Goal: Use online tool/utility: Utilize a website feature to perform a specific function

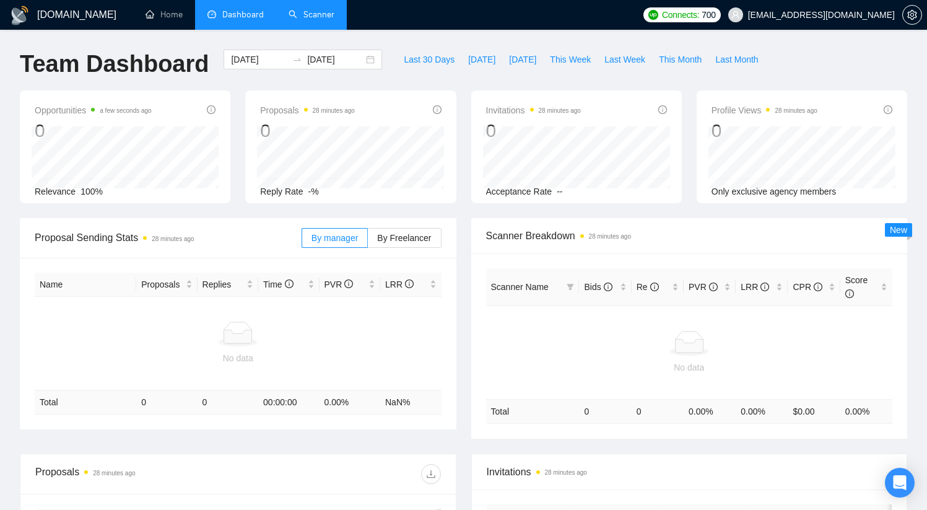
click at [321, 20] on link "Scanner" at bounding box center [312, 14] width 46 height 11
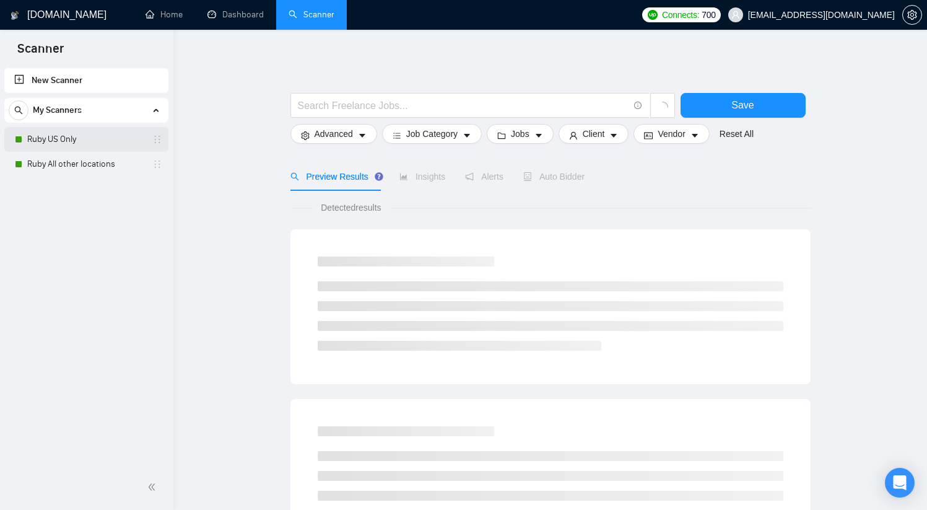
click at [128, 137] on link "Ruby US Only" at bounding box center [86, 139] width 118 height 25
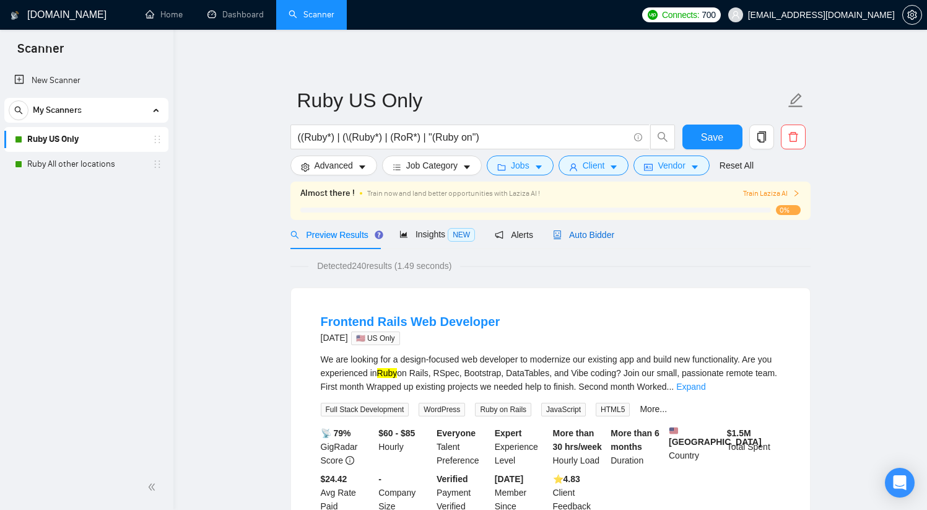
click at [589, 236] on span "Auto Bidder" at bounding box center [583, 235] width 61 height 10
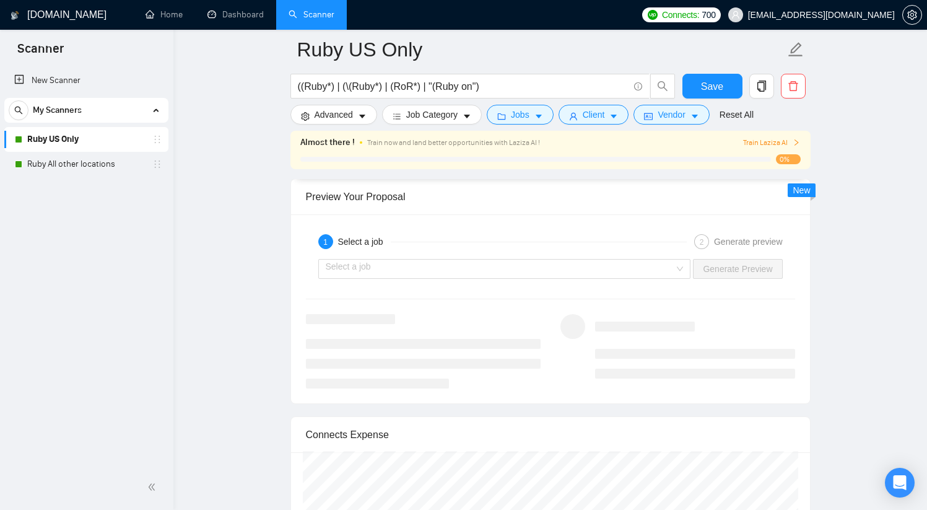
scroll to position [2283, 0]
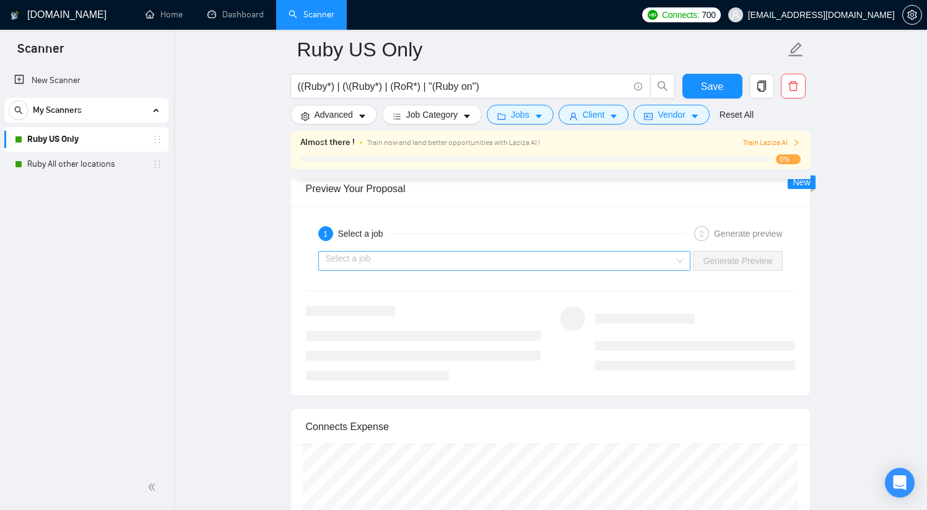
click at [614, 261] on input "search" at bounding box center [500, 260] width 349 height 19
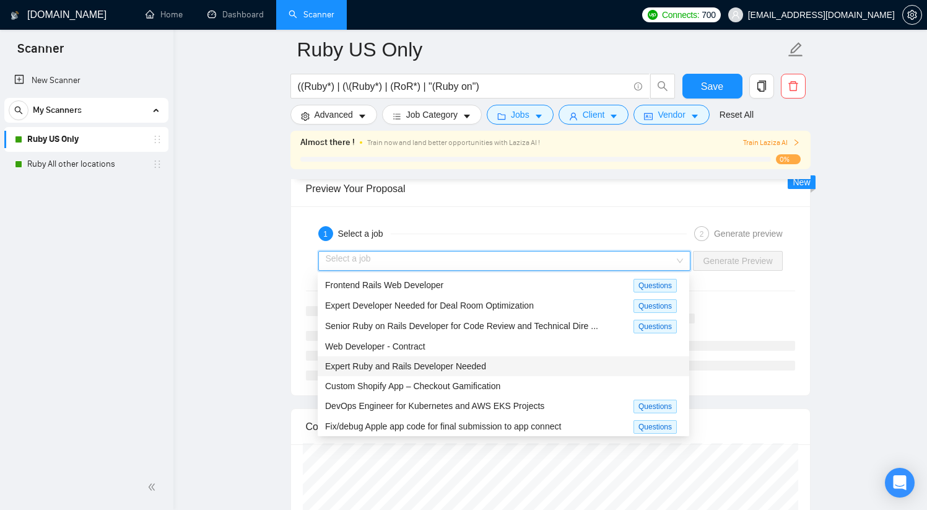
click at [369, 366] on span "Expert Ruby and Rails Developer Needed" at bounding box center [405, 366] width 161 height 10
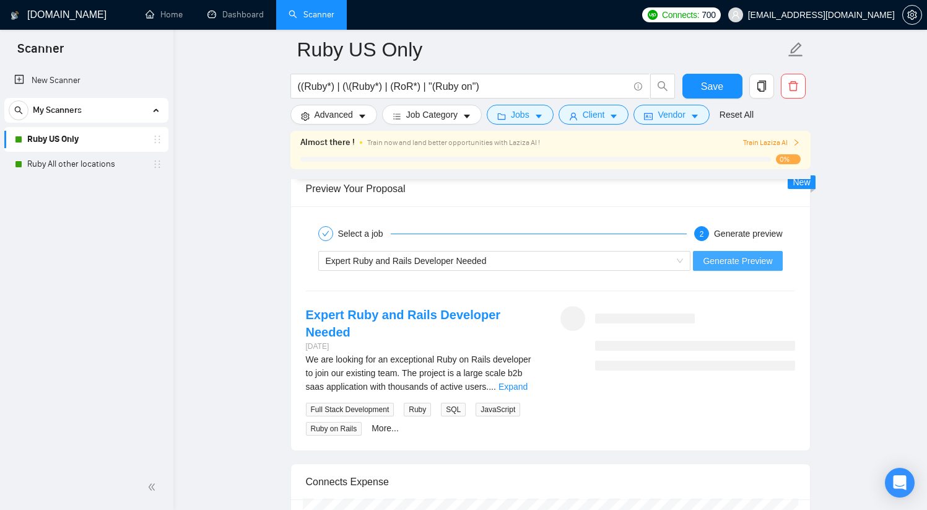
click at [765, 258] on span "Generate Preview" at bounding box center [737, 261] width 69 height 14
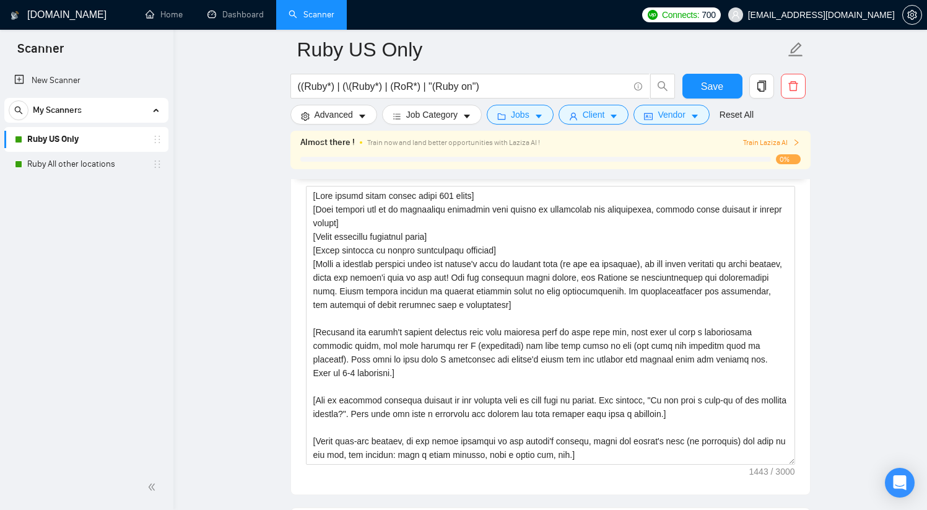
scroll to position [27, 0]
click at [703, 80] on span "Save" at bounding box center [712, 86] width 22 height 15
click at [80, 160] on link "Ruby All other locations" at bounding box center [86, 164] width 118 height 25
